Goal: Task Accomplishment & Management: Complete application form

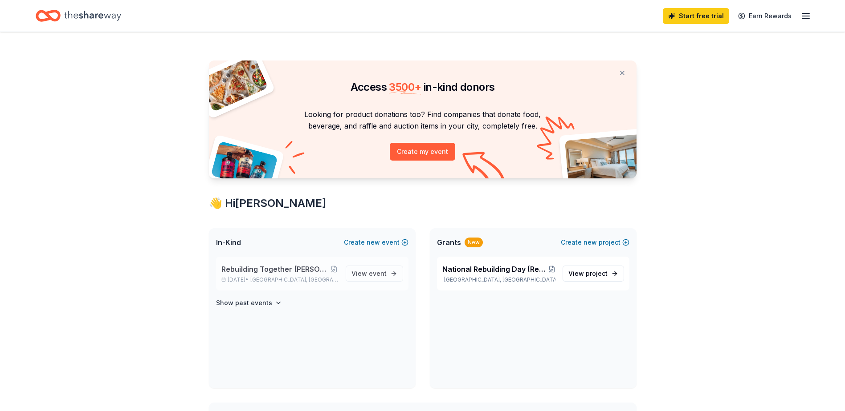
click at [269, 272] on span "Rebuilding Together [PERSON_NAME] Valley's Golf Fundraiser" at bounding box center [275, 269] width 108 height 11
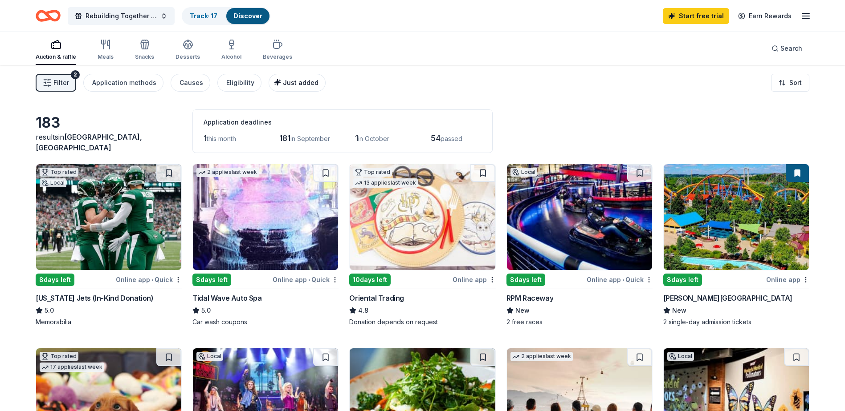
click at [290, 82] on span "Just added" at bounding box center [301, 83] width 36 height 8
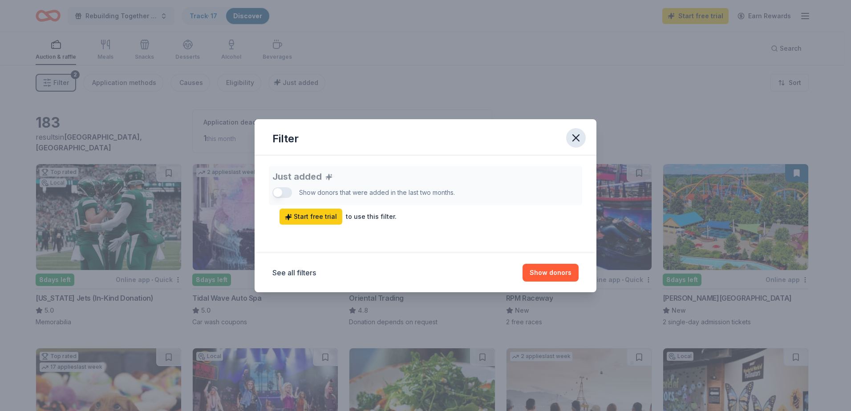
click at [579, 136] on icon "button" at bounding box center [576, 138] width 12 height 12
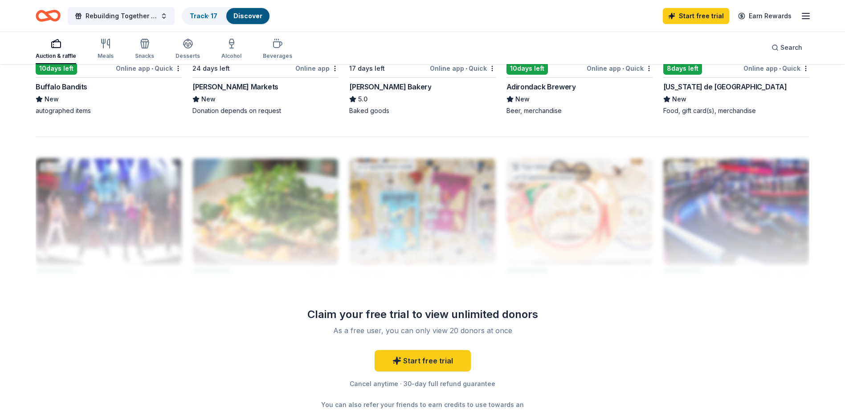
scroll to position [856, 0]
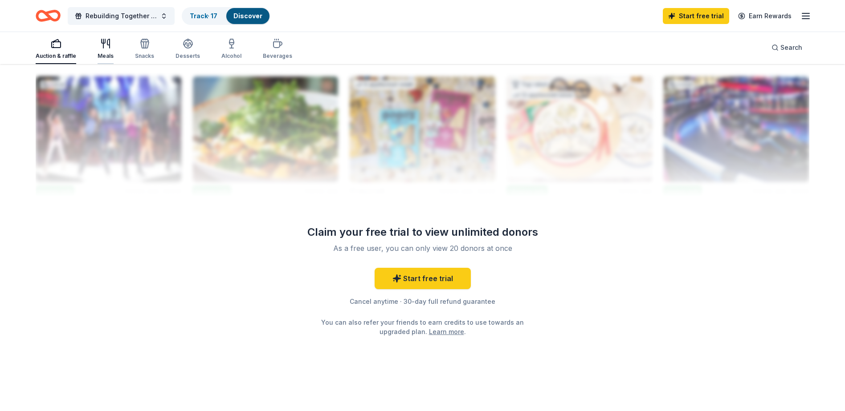
click at [105, 45] on icon "button" at bounding box center [105, 43] width 11 height 11
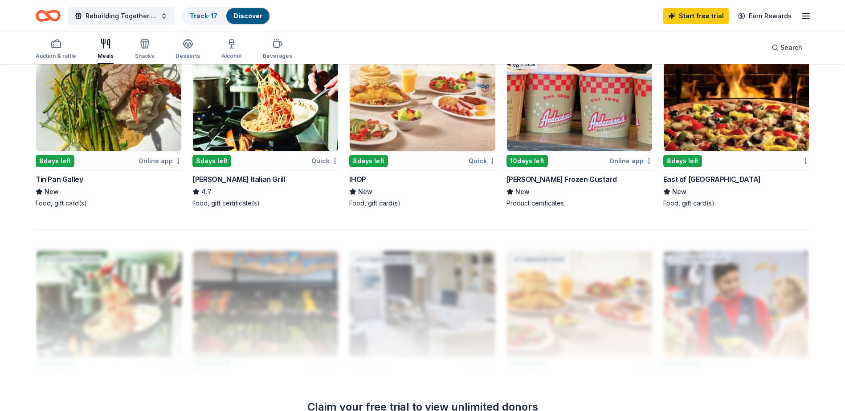
scroll to position [856, 0]
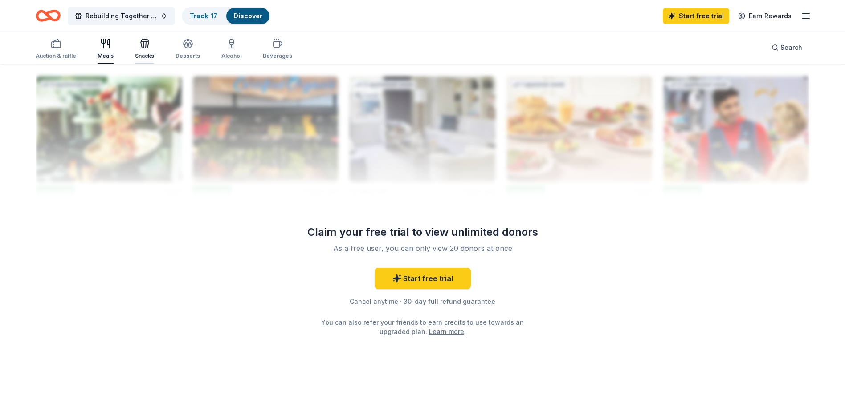
click at [143, 49] on div "Snacks" at bounding box center [144, 48] width 19 height 21
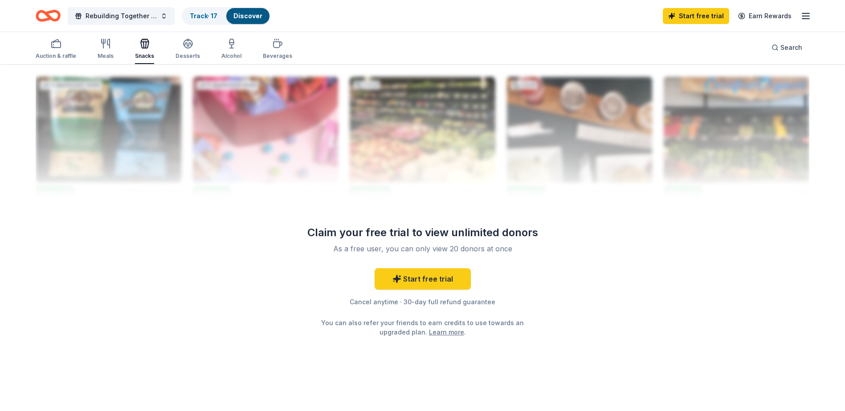
scroll to position [856, 0]
click at [183, 45] on icon "button" at bounding box center [188, 43] width 11 height 11
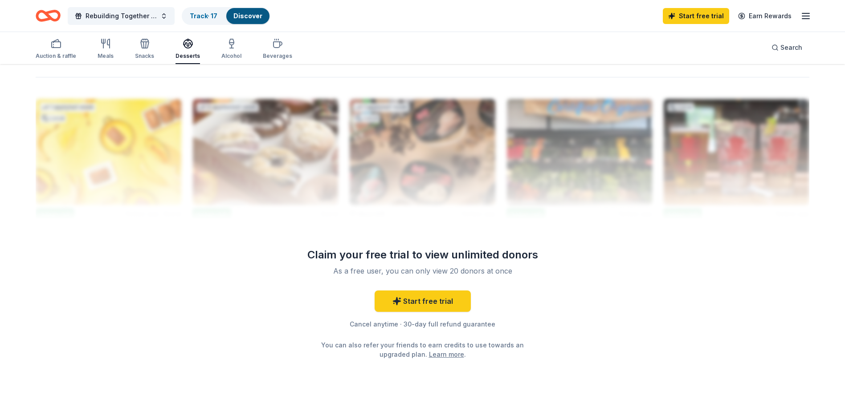
scroll to position [865, 0]
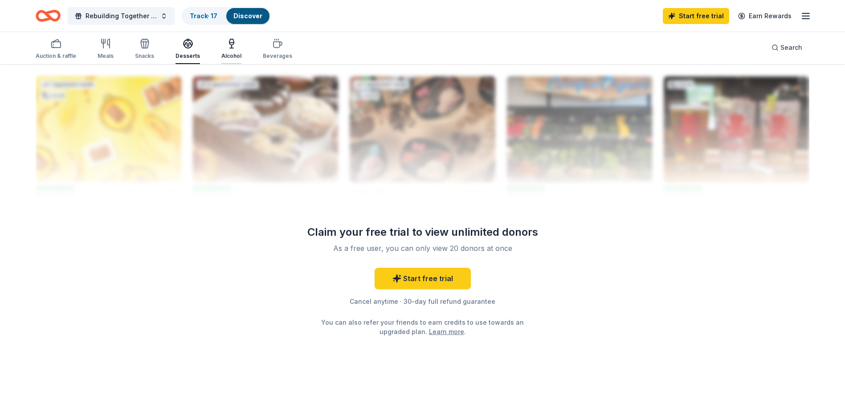
click at [227, 44] on icon "button" at bounding box center [231, 43] width 11 height 11
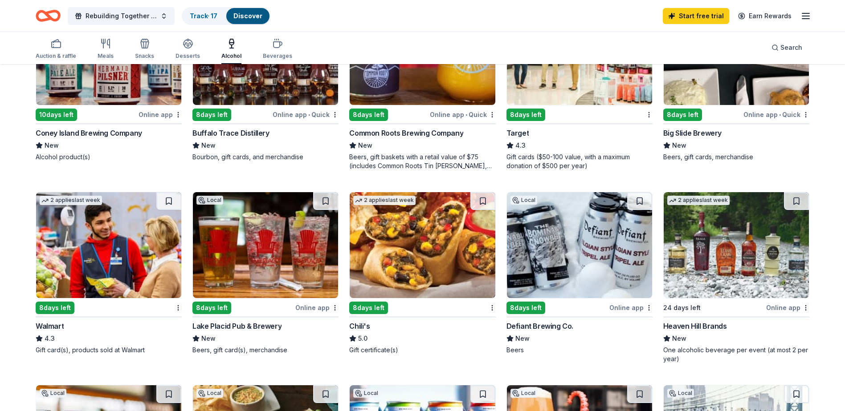
scroll to position [356, 0]
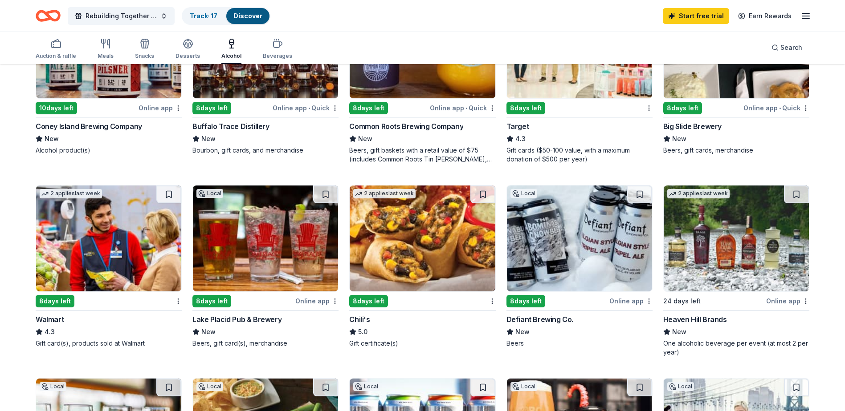
click at [87, 277] on img at bounding box center [108, 239] width 145 height 106
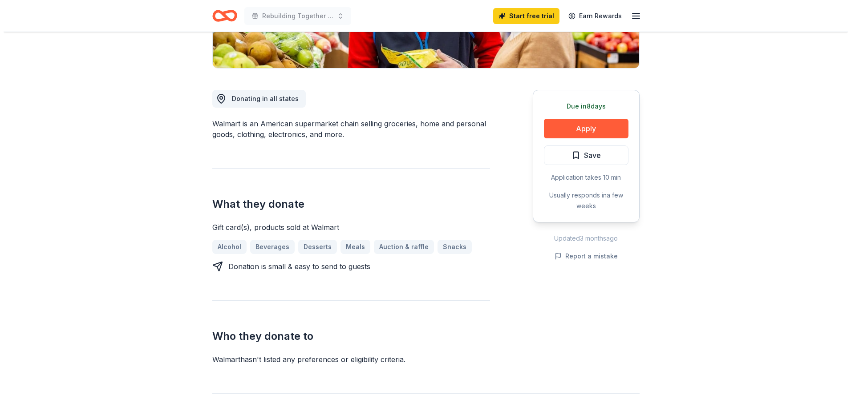
scroll to position [223, 0]
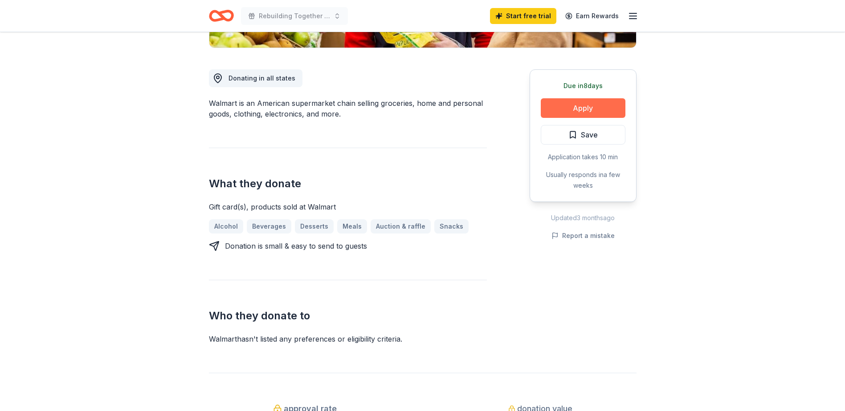
click at [584, 108] on button "Apply" at bounding box center [583, 108] width 85 height 20
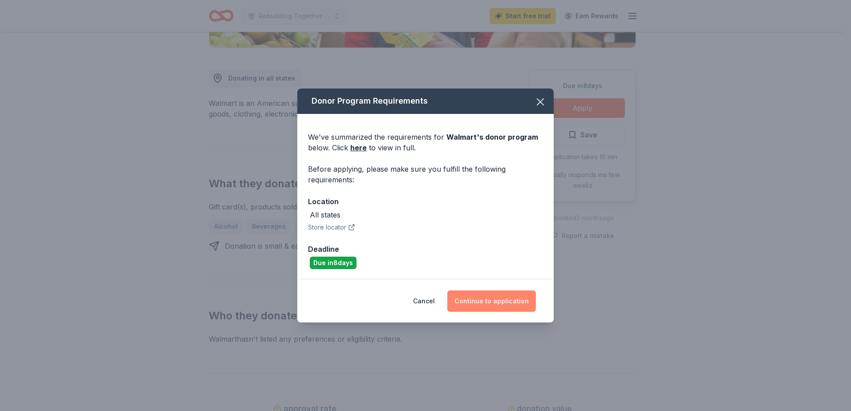
click at [492, 301] on button "Continue to application" at bounding box center [492, 301] width 89 height 21
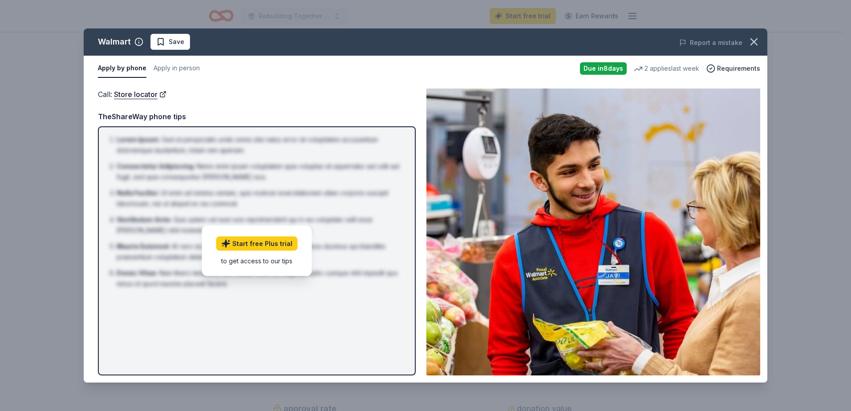
click at [599, 66] on div "Due in 8 days" at bounding box center [603, 68] width 47 height 12
click at [735, 67] on span "Requirements" at bounding box center [738, 68] width 43 height 11
click at [300, 83] on div "Call : Store locator Call : Store locator TheShareWay phone tips Lorem Ipsum : …" at bounding box center [426, 231] width 684 height 301
click at [172, 67] on button "Apply in person" at bounding box center [177, 68] width 46 height 19
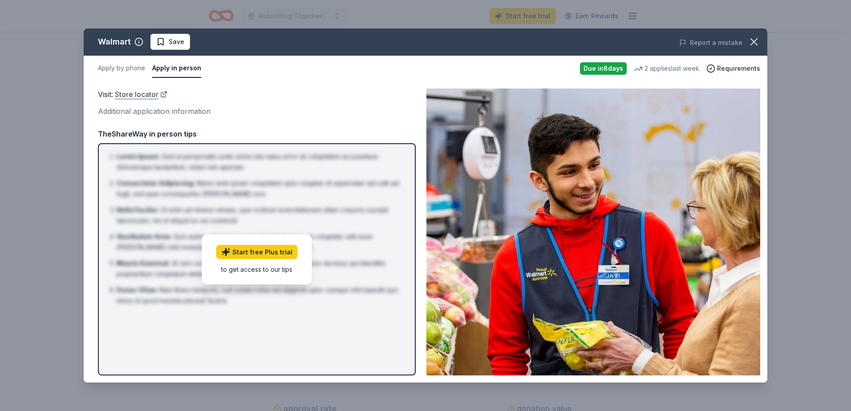
click at [142, 95] on link "Store locator" at bounding box center [141, 95] width 53 height 12
